Goal: Task Accomplishment & Management: Use online tool/utility

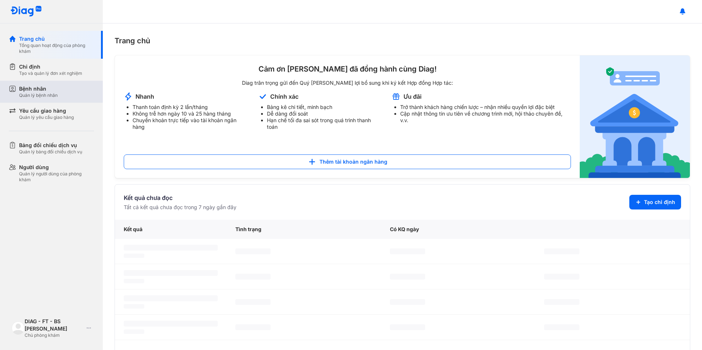
click at [55, 94] on div "Quản lý bệnh nhân" at bounding box center [38, 96] width 39 height 6
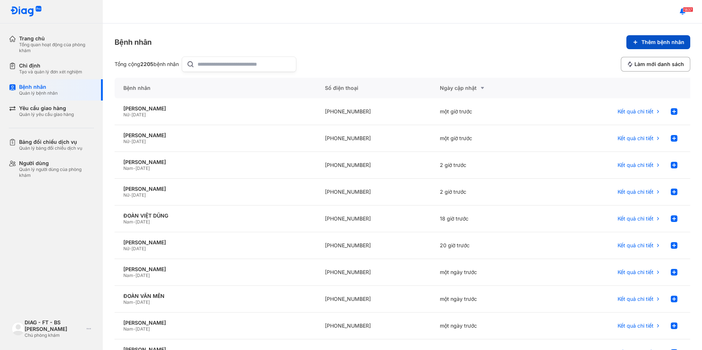
click at [636, 37] on button "Thêm bệnh nhân" at bounding box center [658, 42] width 64 height 14
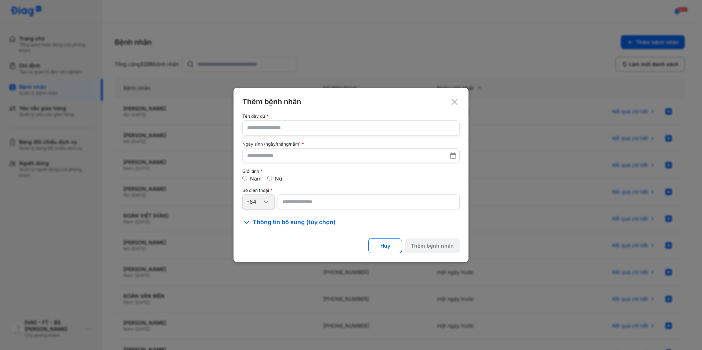
click at [455, 99] on icon at bounding box center [454, 101] width 7 height 7
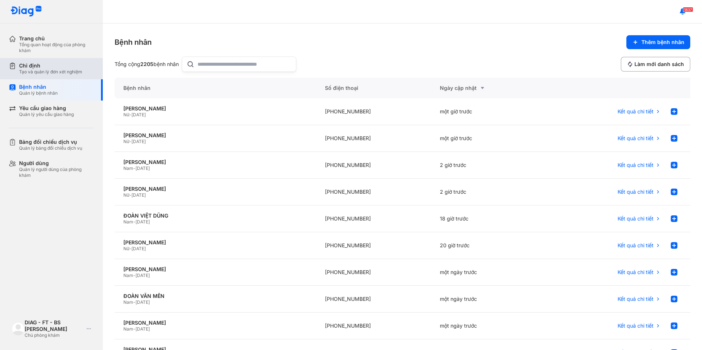
click at [17, 77] on div "Chỉ định Tạo và quản lý đơn xét nghiệm" at bounding box center [56, 68] width 94 height 21
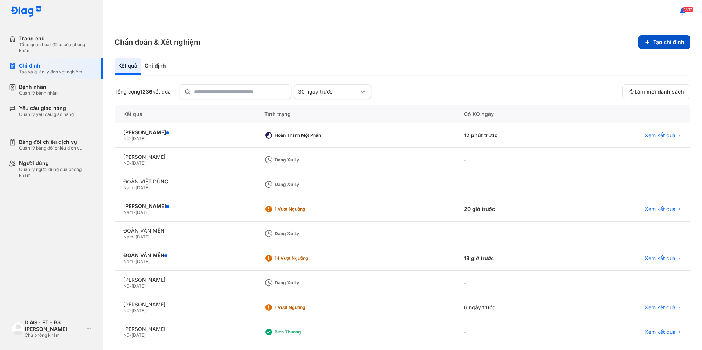
click at [652, 44] on button "Tạo chỉ định" at bounding box center [664, 42] width 52 height 14
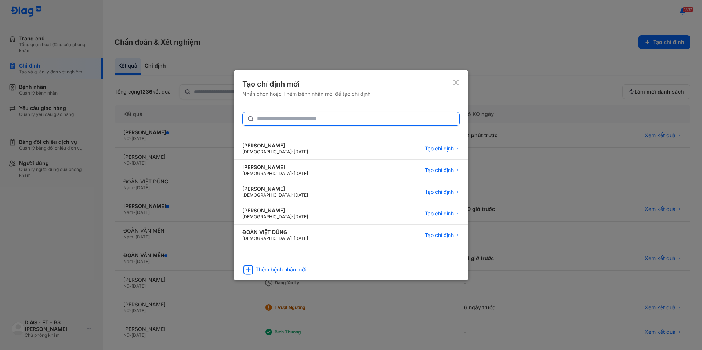
click at [297, 120] on input "text" at bounding box center [356, 118] width 198 height 13
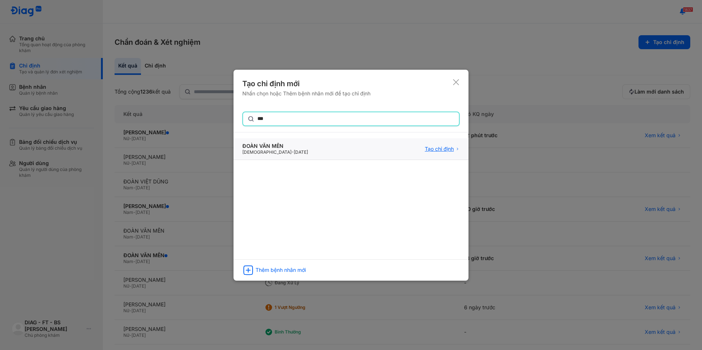
type input "***"
click at [425, 148] on span "Tạo chỉ định" at bounding box center [439, 149] width 29 height 7
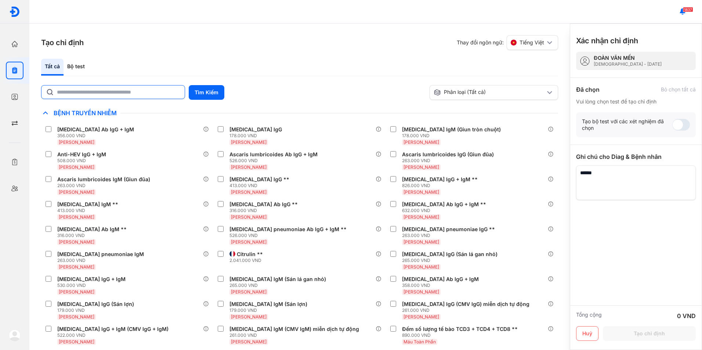
click at [133, 96] on input "text" at bounding box center [118, 92] width 123 height 13
type input "****"
click at [204, 88] on button "Tìm Kiếm" at bounding box center [207, 92] width 36 height 15
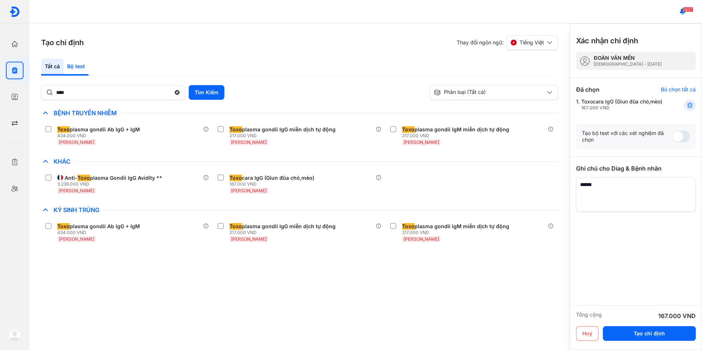
click at [83, 65] on div "Bộ test" at bounding box center [76, 67] width 25 height 17
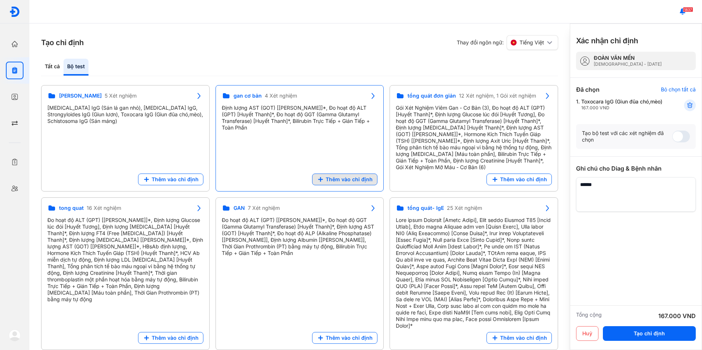
click at [328, 177] on span "Thêm vào chỉ định" at bounding box center [349, 179] width 47 height 7
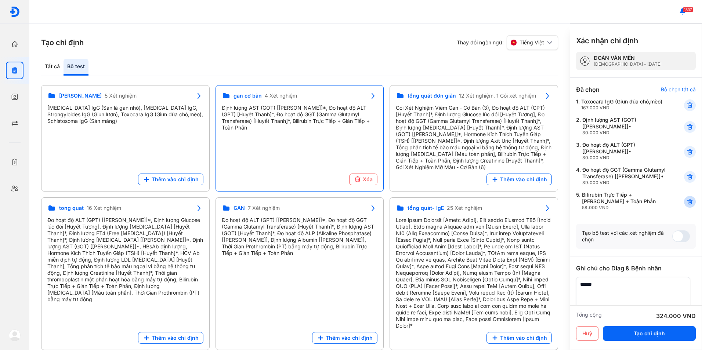
click at [688, 206] on icon at bounding box center [689, 201] width 7 height 7
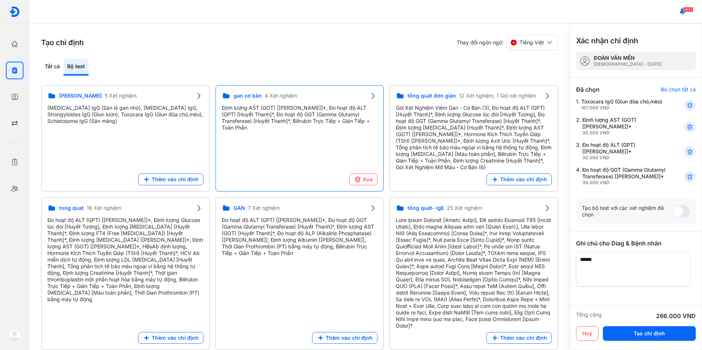
scroll to position [38, 0]
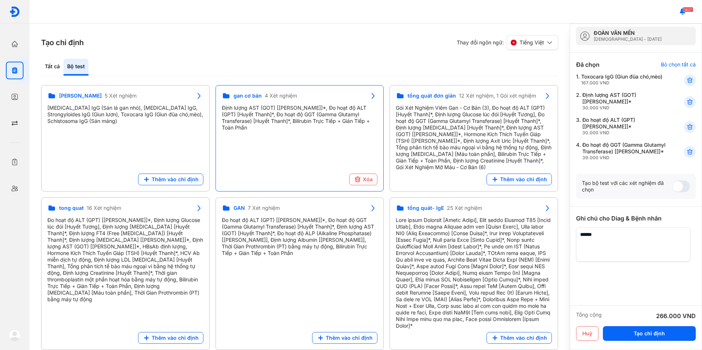
click at [630, 250] on textarea at bounding box center [633, 244] width 114 height 35
type textarea "**********"
click at [630, 331] on button "Tạo chỉ định" at bounding box center [649, 333] width 93 height 15
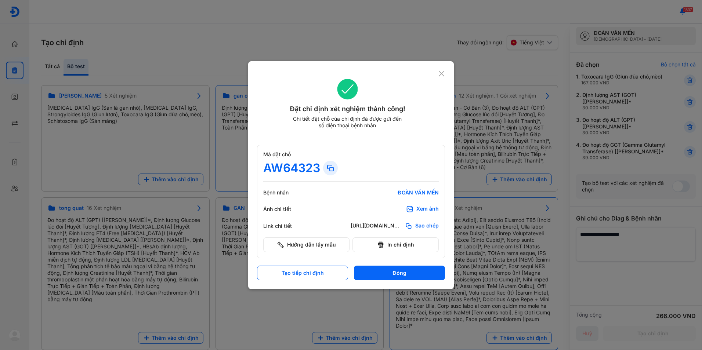
scroll to position [0, 0]
drag, startPoint x: 327, startPoint y: 170, endPoint x: 409, endPoint y: 75, distance: 124.7
click at [405, 76] on div "Đặt chỉ định xét nghiệm thành công! Chi tiết đặt chỗ của chỉ định đã được gửi đ…" at bounding box center [351, 175] width 206 height 228
click at [442, 75] on icon at bounding box center [441, 73] width 7 height 7
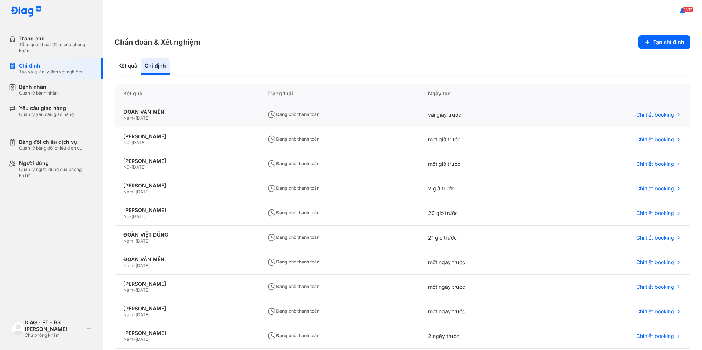
click at [200, 117] on div "Nam - [DATE]" at bounding box center [186, 118] width 126 height 6
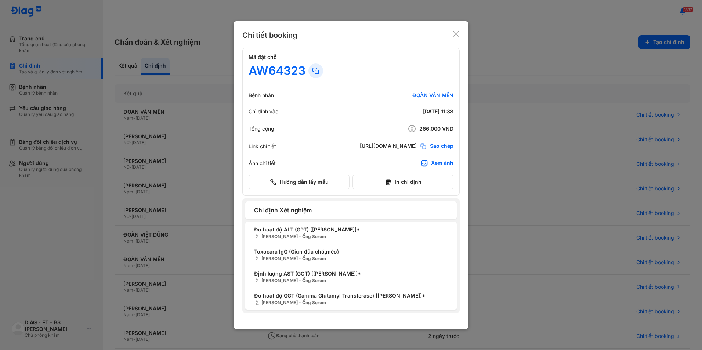
click at [457, 34] on icon at bounding box center [455, 33] width 7 height 7
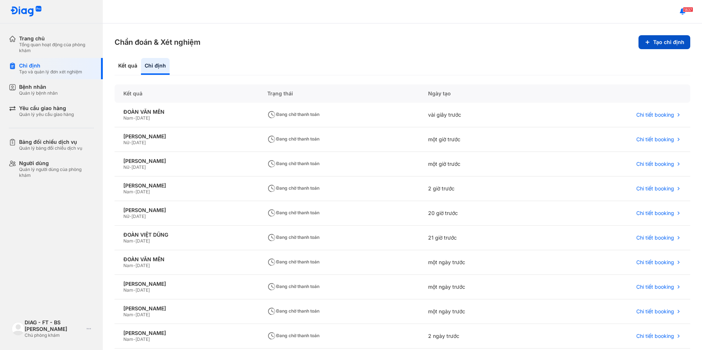
click at [653, 39] on button "Tạo chỉ định" at bounding box center [664, 42] width 52 height 14
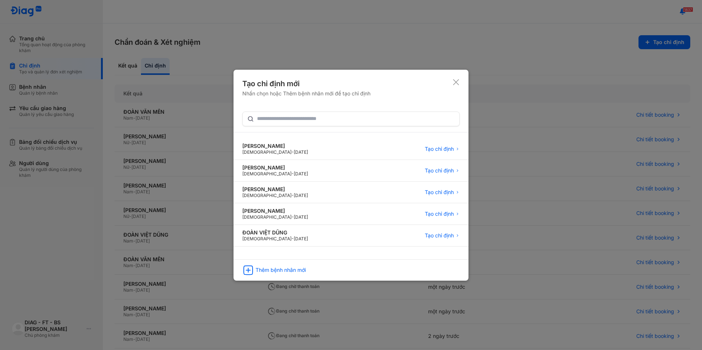
click at [453, 80] on icon at bounding box center [455, 82] width 7 height 7
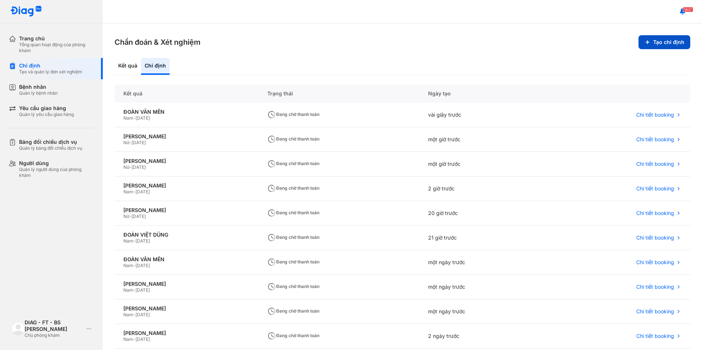
click at [649, 46] on button "Tạo chỉ định" at bounding box center [664, 42] width 52 height 14
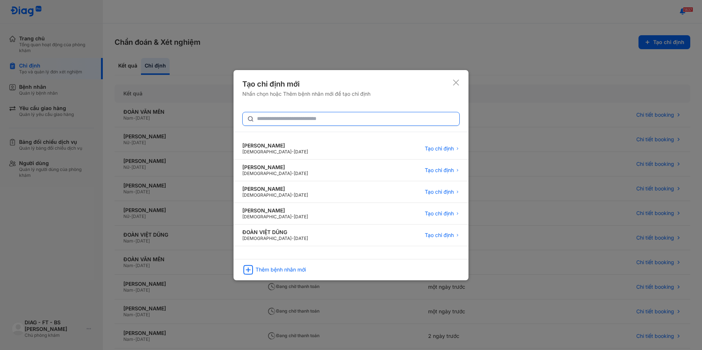
click at [292, 121] on input "text" at bounding box center [356, 118] width 198 height 13
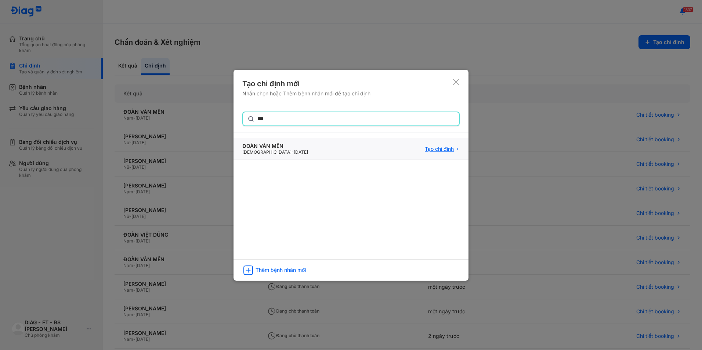
type input "***"
click at [435, 147] on span "Tạo chỉ định" at bounding box center [439, 149] width 29 height 7
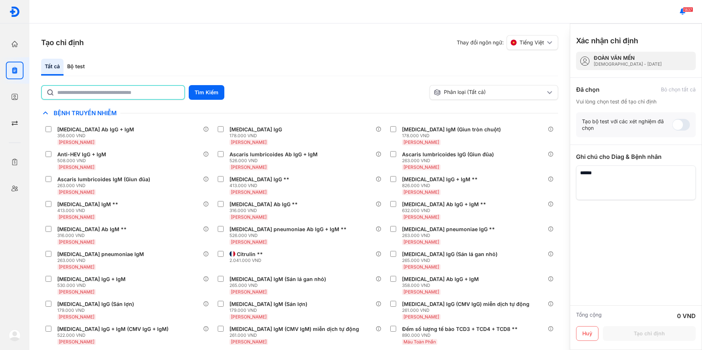
click at [144, 94] on input "text" at bounding box center [118, 92] width 123 height 13
type input "****"
click at [195, 93] on button "Tìm Kiếm" at bounding box center [207, 92] width 36 height 15
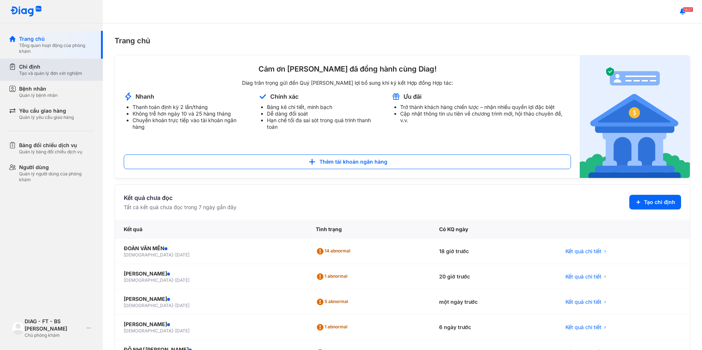
click at [55, 79] on div "Chỉ định Tạo và quản lý đơn xét nghiệm" at bounding box center [56, 70] width 94 height 22
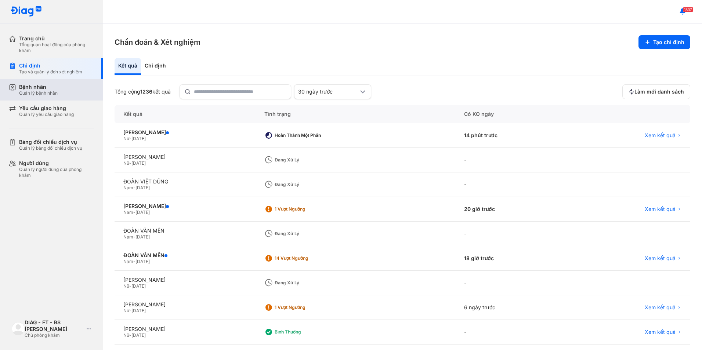
click at [56, 88] on div "Bệnh nhân" at bounding box center [38, 87] width 39 height 7
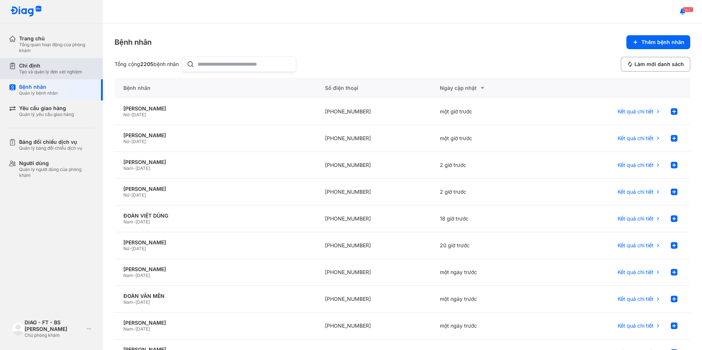
click at [63, 69] on div "Chỉ định" at bounding box center [50, 65] width 63 height 7
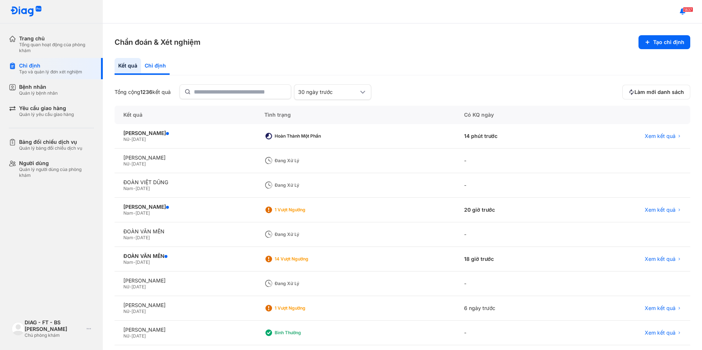
click at [161, 66] on div "Chỉ định" at bounding box center [155, 66] width 29 height 17
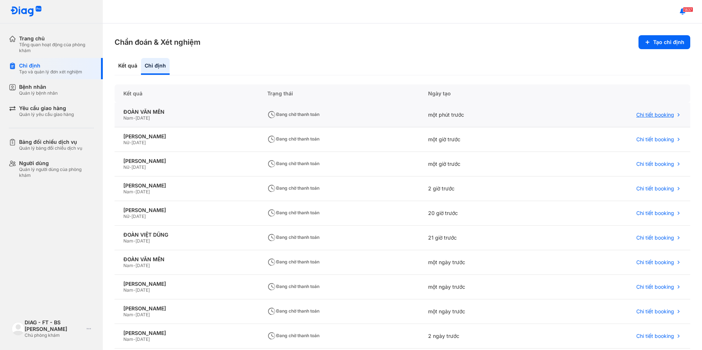
click at [639, 114] on span "Chi tiết booking" at bounding box center [655, 115] width 38 height 7
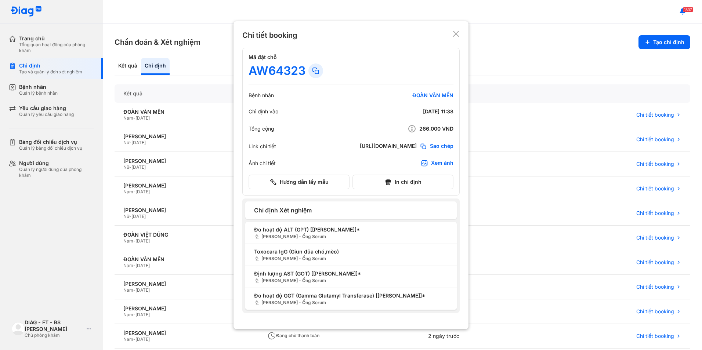
click at [315, 70] on use at bounding box center [316, 71] width 6 height 6
